Goal: Information Seeking & Learning: Learn about a topic

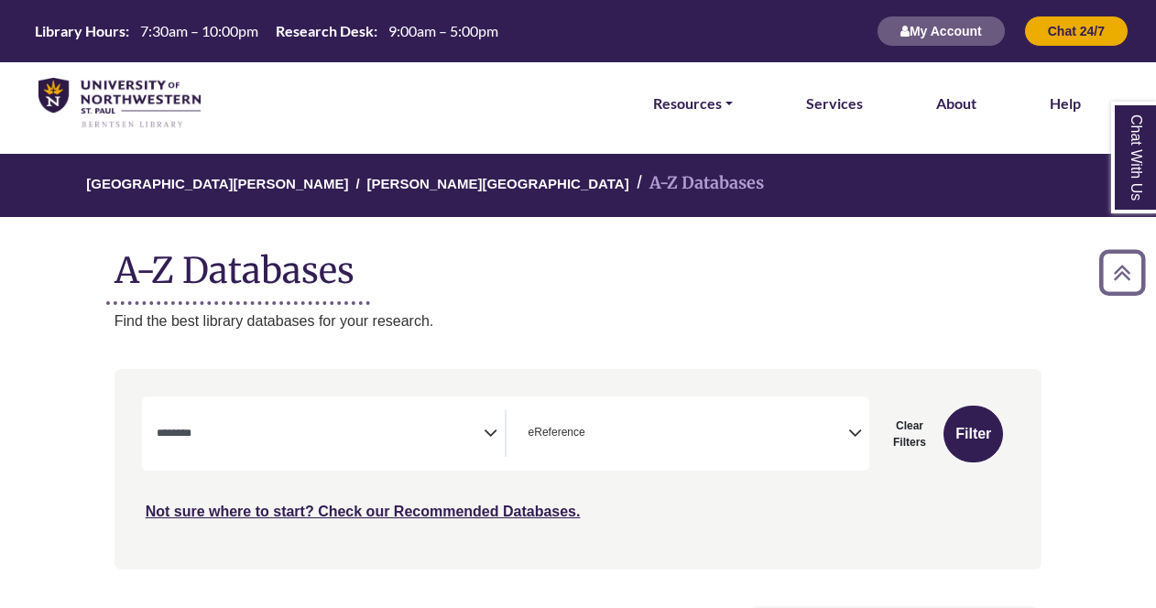
select select "Database Subject Filter"
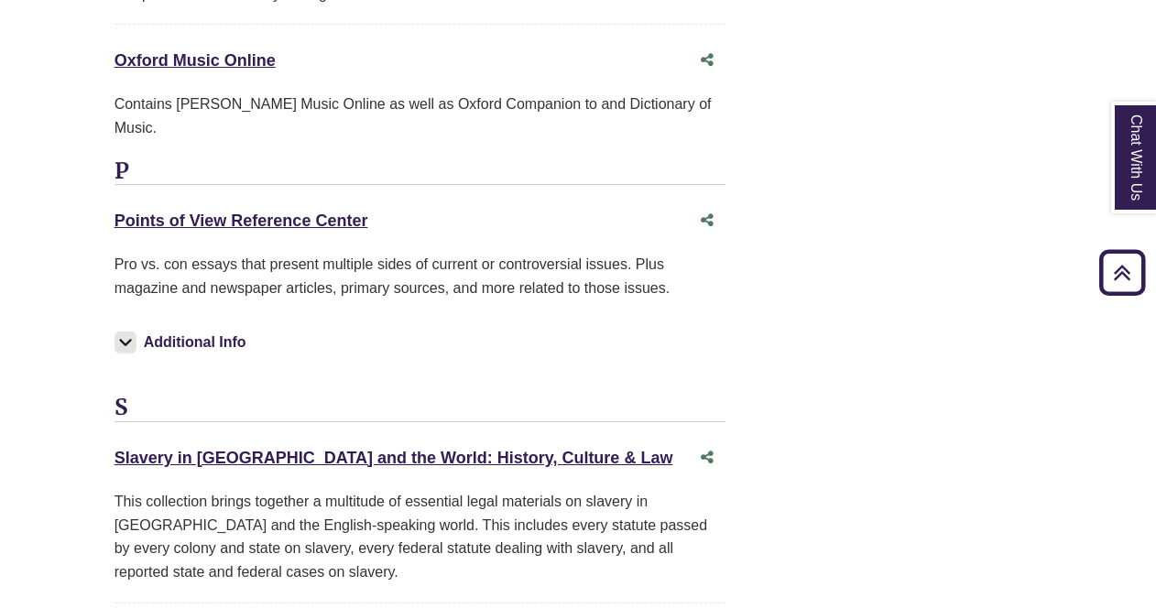
scroll to position [3809, 0]
click at [313, 212] on link "Points of View Reference Center This link opens in a new window" at bounding box center [241, 221] width 254 height 18
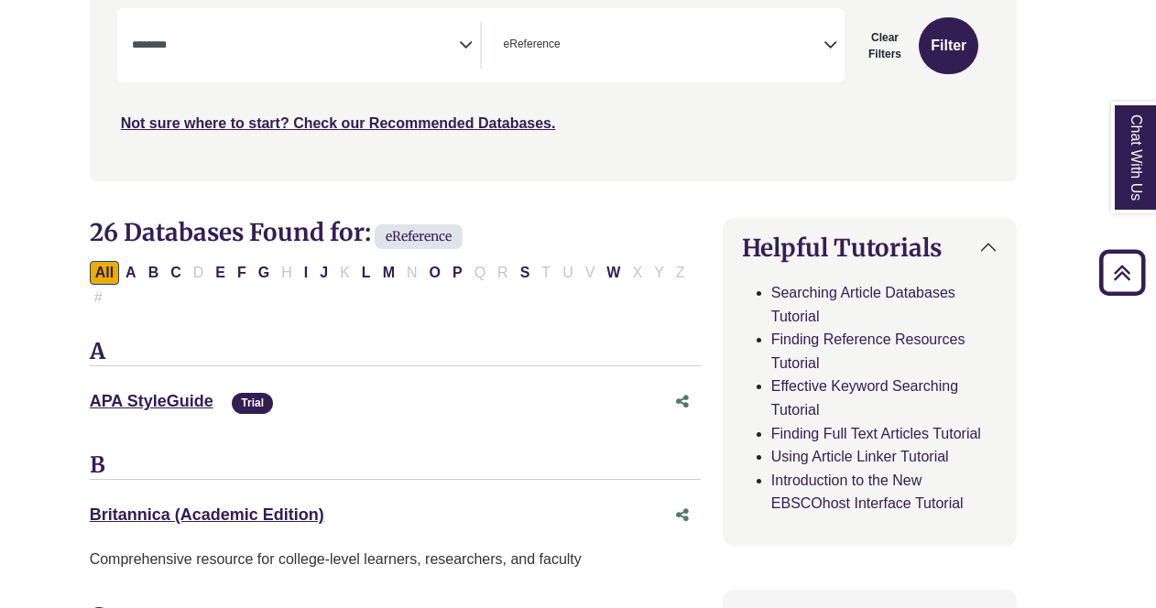
scroll to position [0, 25]
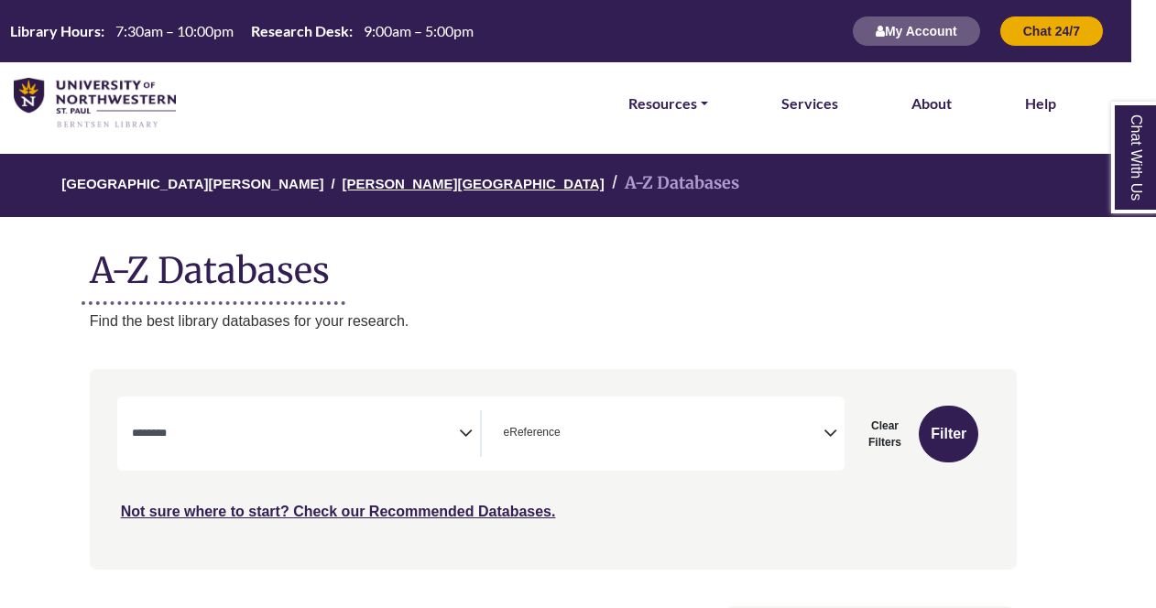
click at [342, 179] on link "[PERSON_NAME][GEOGRAPHIC_DATA]" at bounding box center [473, 182] width 262 height 18
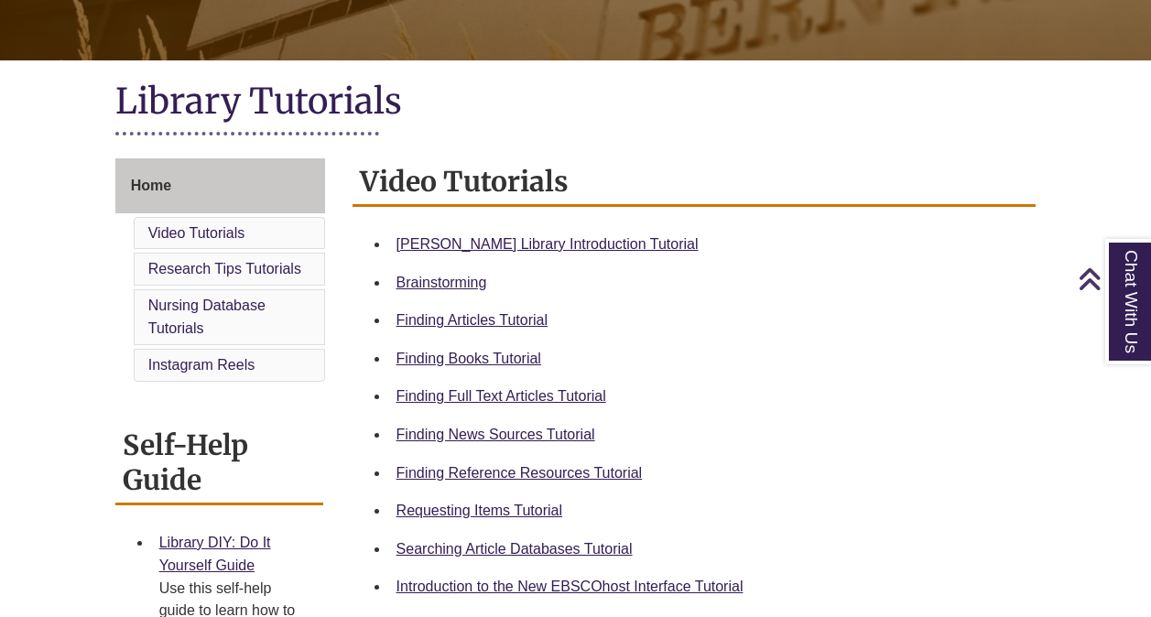
scroll to position [357, 0]
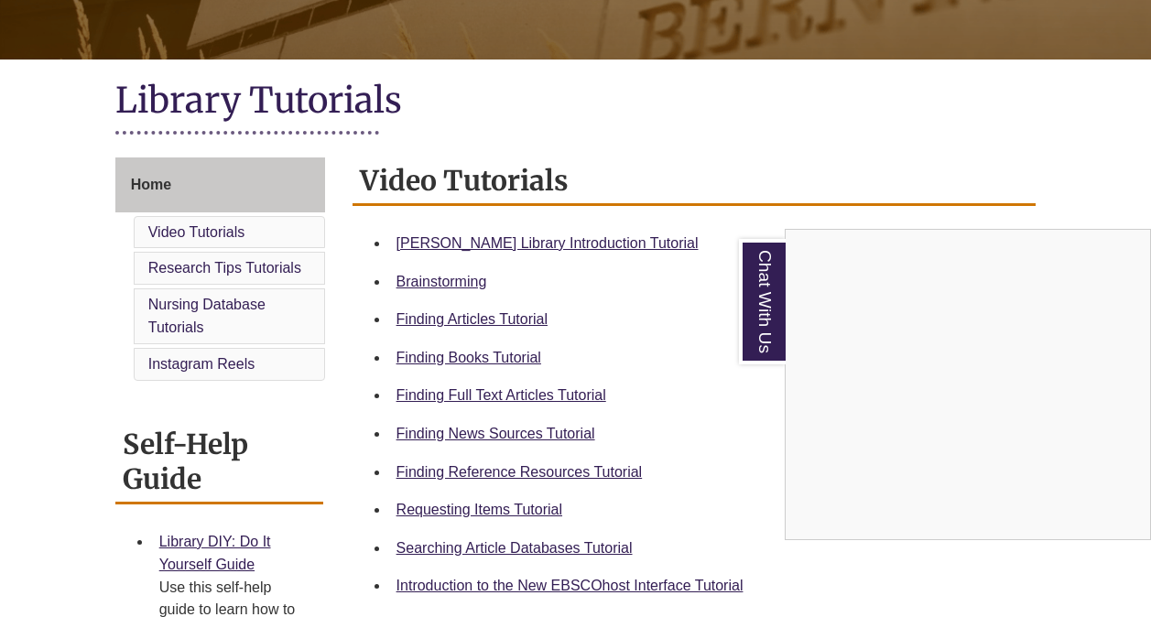
click at [469, 436] on div "Chat With Us" at bounding box center [575, 308] width 1151 height 617
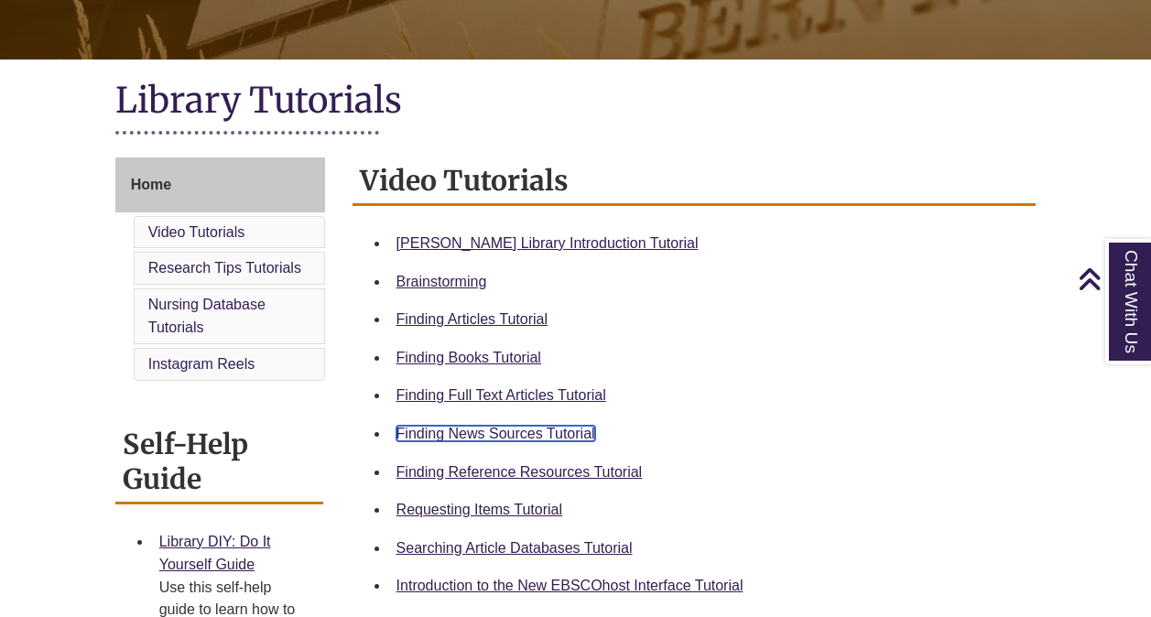
click at [492, 431] on link "Finding News Sources Tutorial" at bounding box center [496, 434] width 199 height 16
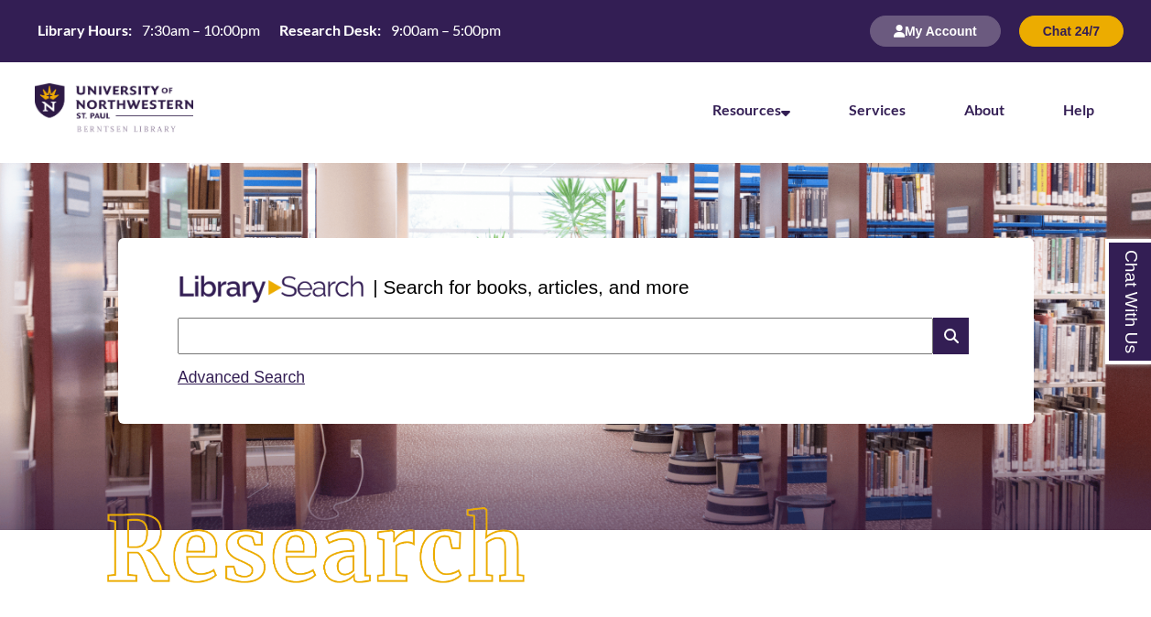
click at [298, 329] on input "text" at bounding box center [555, 336] width 755 height 37
type input "**********"
